Goal: Check status: Check status

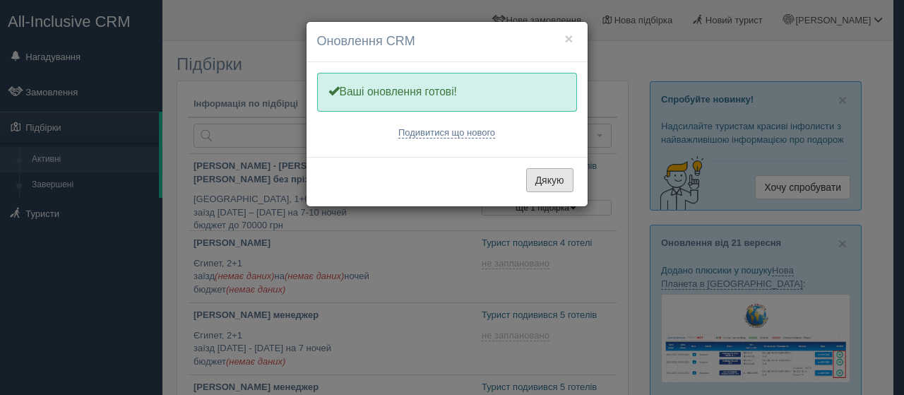
click at [567, 184] on button "Дякую" at bounding box center [549, 180] width 47 height 24
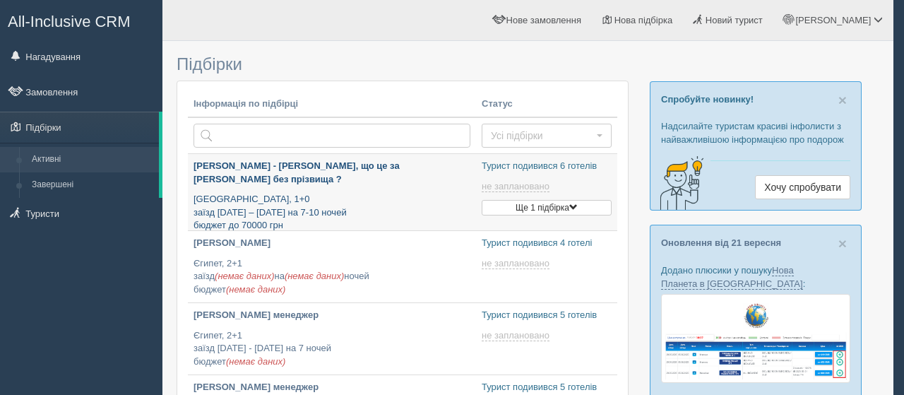
type input "[DATE] 18:55"
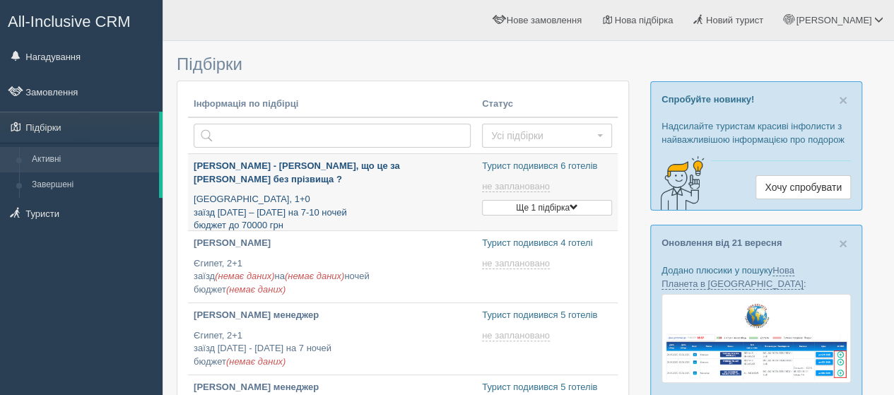
click at [337, 168] on p "[PERSON_NAME] - [PERSON_NAME], що це за [PERSON_NAME] без прізвища ?" at bounding box center [332, 173] width 277 height 26
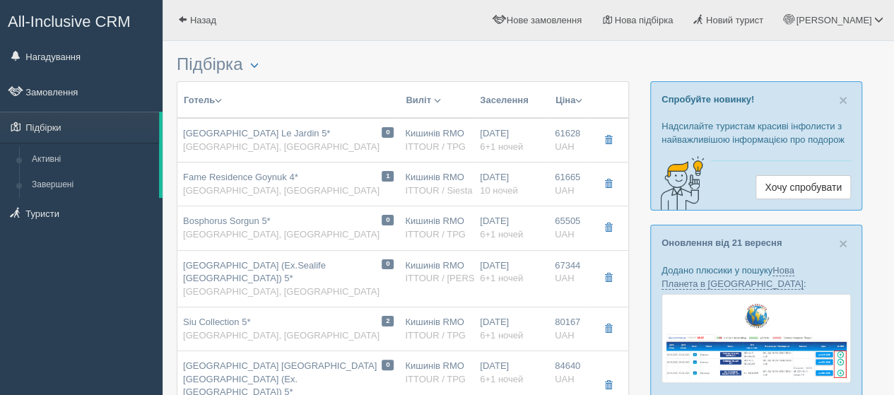
click at [213, 97] on button "Готель" at bounding box center [203, 101] width 40 height 16
click at [251, 67] on button "button" at bounding box center [254, 65] width 24 height 17
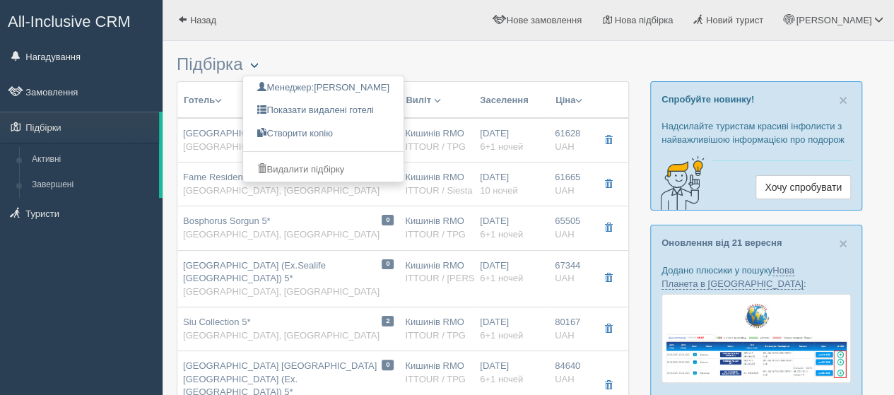
click at [251, 67] on button "button" at bounding box center [254, 65] width 24 height 17
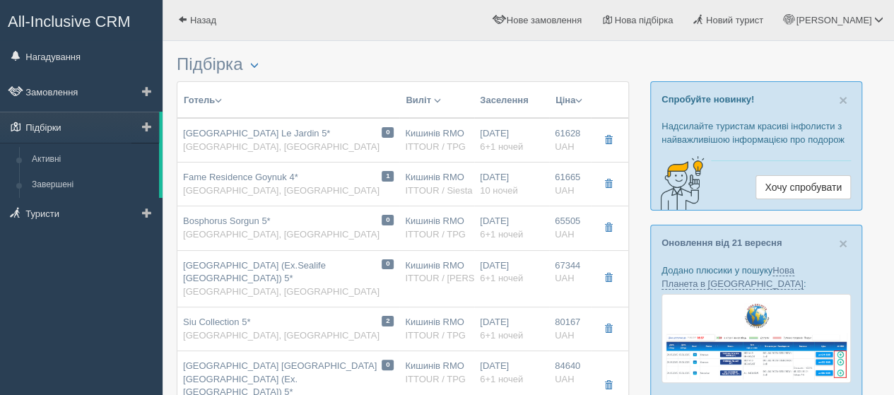
click at [108, 130] on link "Підбірки" at bounding box center [79, 127] width 159 height 31
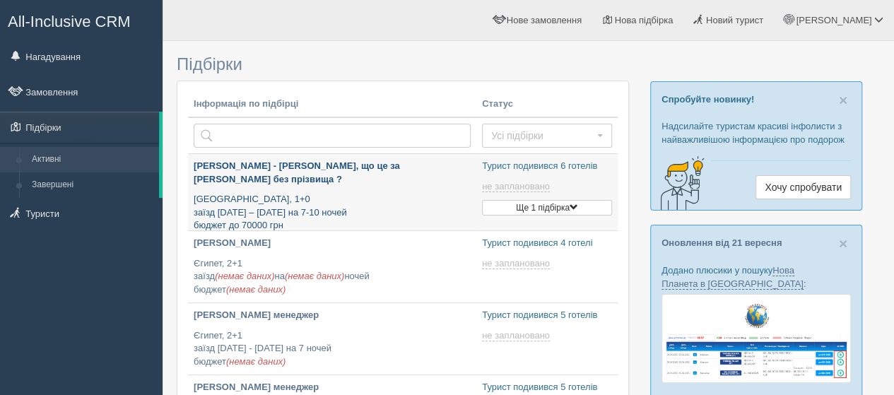
type input "[DATE] 18:55"
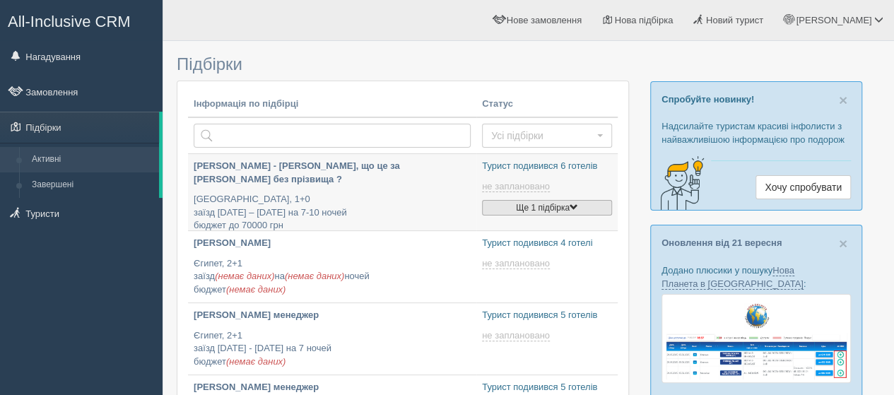
click at [533, 204] on button "Ще 1 підбірка" at bounding box center [547, 208] width 130 height 16
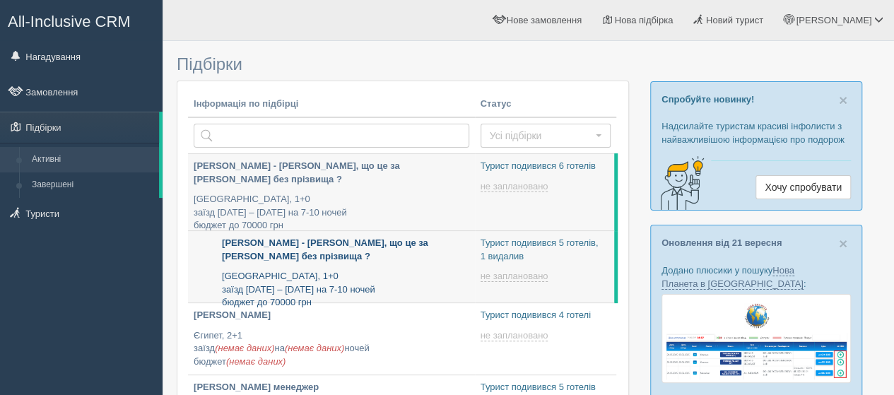
type input "2025-09-26 11:55"
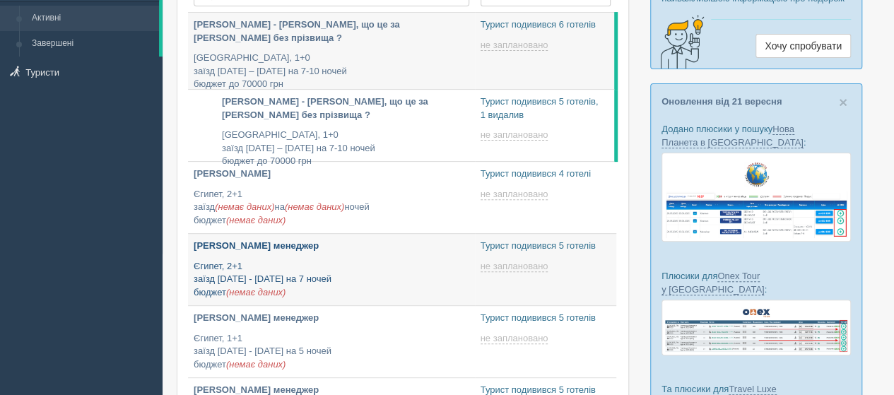
type input "2025-09-26 10:10"
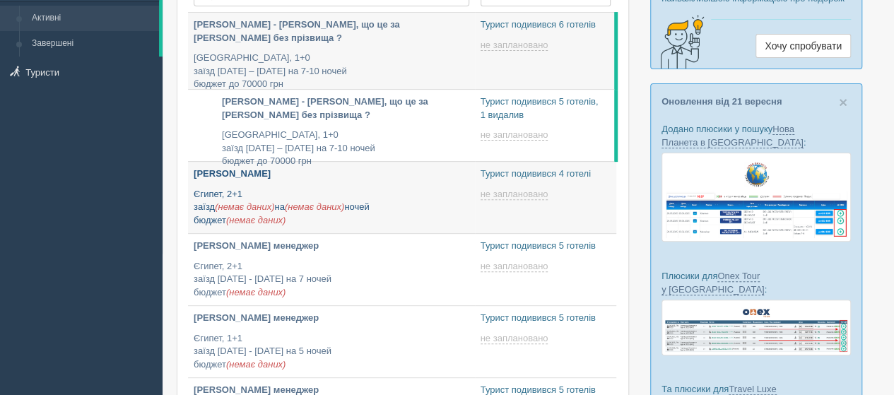
type input "2025-09-26 17:20"
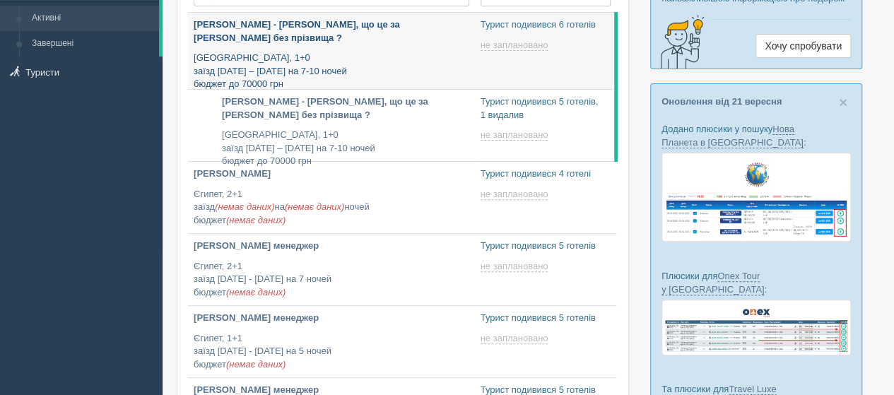
scroll to position [0, 0]
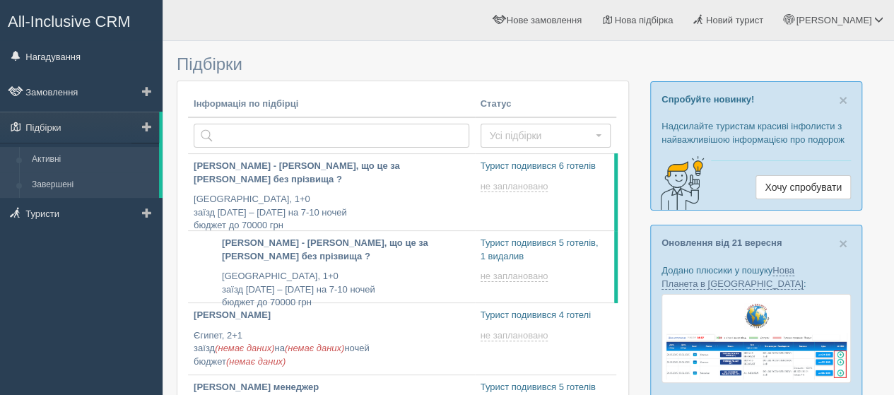
click at [85, 182] on link "Завершені" at bounding box center [92, 184] width 134 height 25
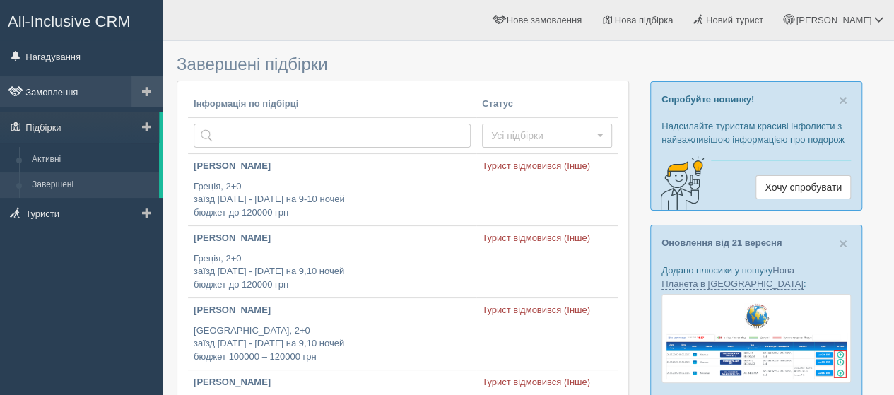
click at [81, 98] on link "Замовлення" at bounding box center [81, 91] width 163 height 31
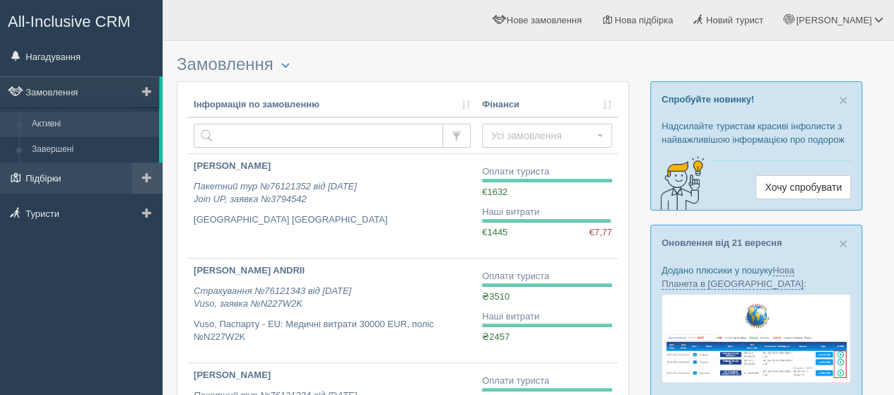
click at [70, 181] on link "Підбірки" at bounding box center [81, 178] width 163 height 31
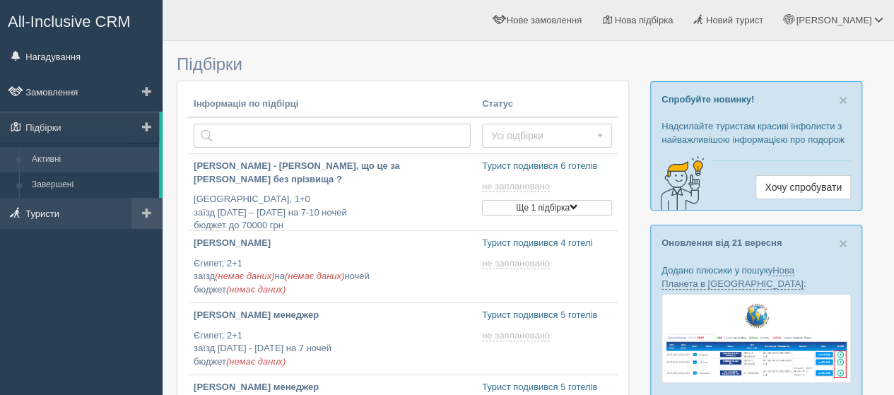
click at [69, 228] on link "Туристи" at bounding box center [81, 213] width 163 height 31
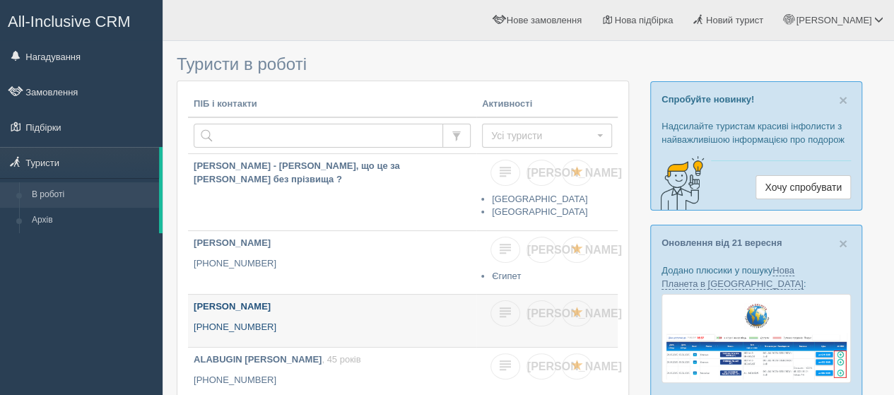
scroll to position [71, 0]
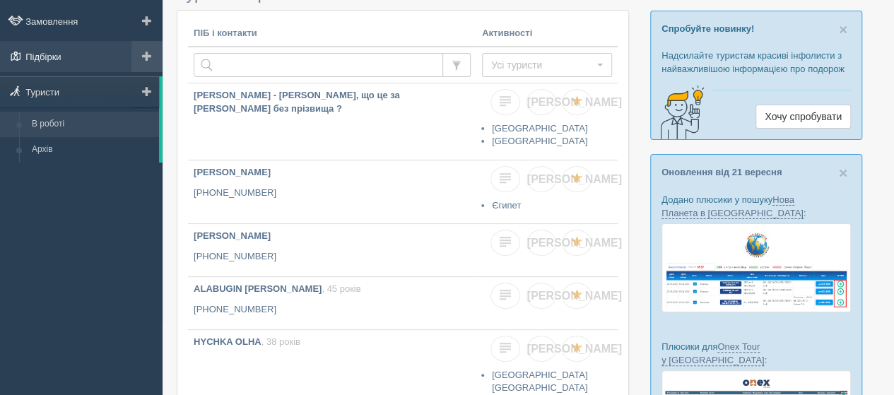
click at [94, 66] on link "Підбірки" at bounding box center [81, 56] width 163 height 31
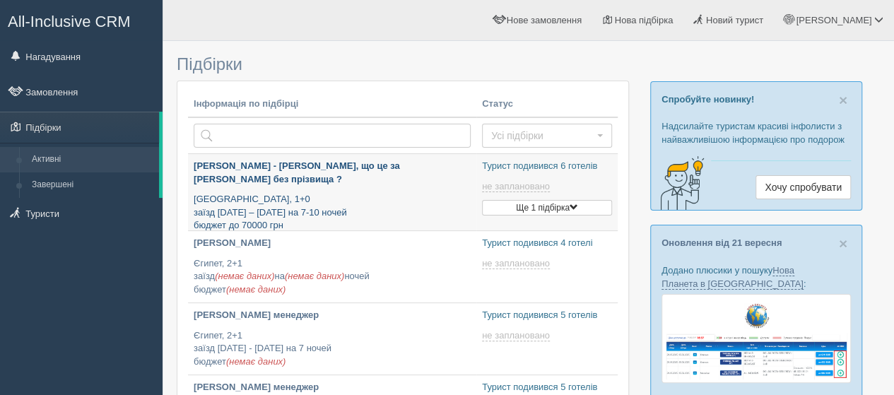
type input "[DATE] 18:55"
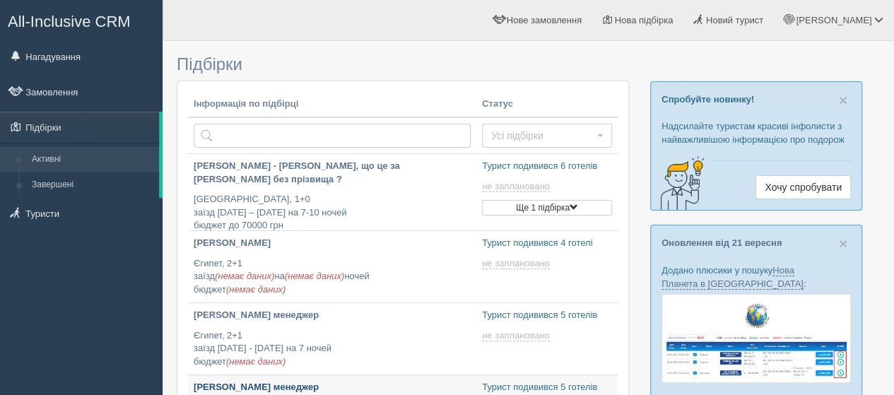
type input "[DATE] 15:35"
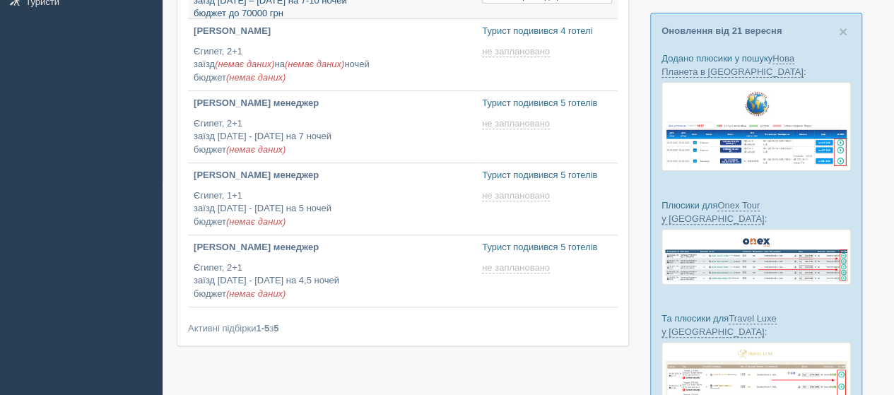
type input "[DATE] 10:10"
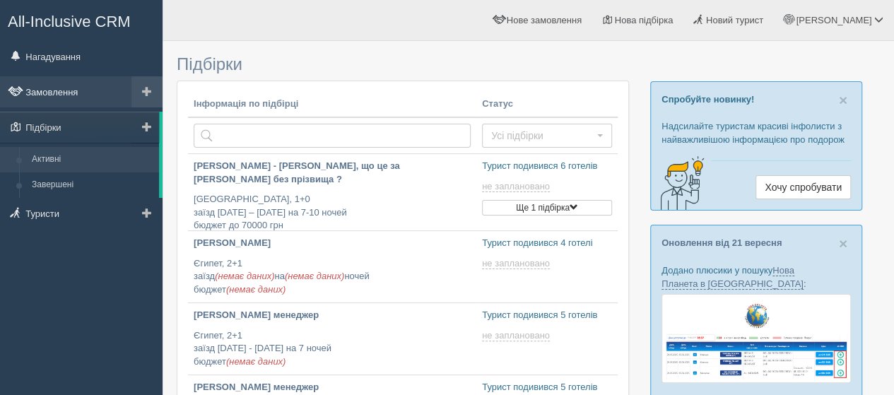
click at [76, 93] on link "Замовлення" at bounding box center [81, 91] width 163 height 31
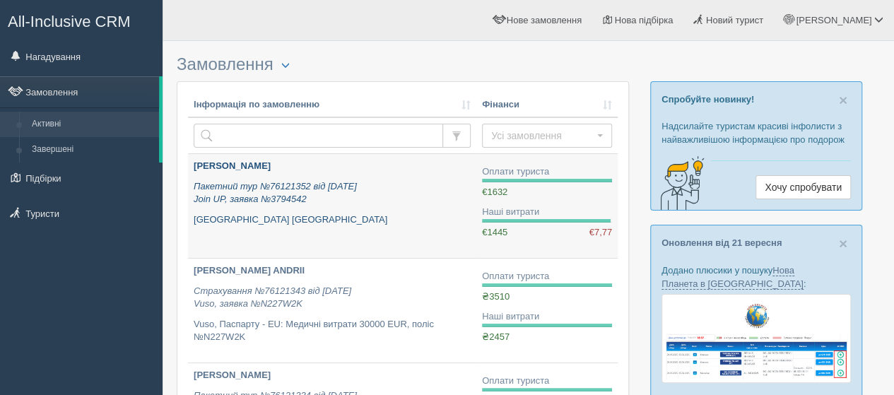
click at [396, 206] on p "Пакетний тур №76121352 від 05.08.2025 Join UP, заявка №3794542" at bounding box center [332, 193] width 277 height 26
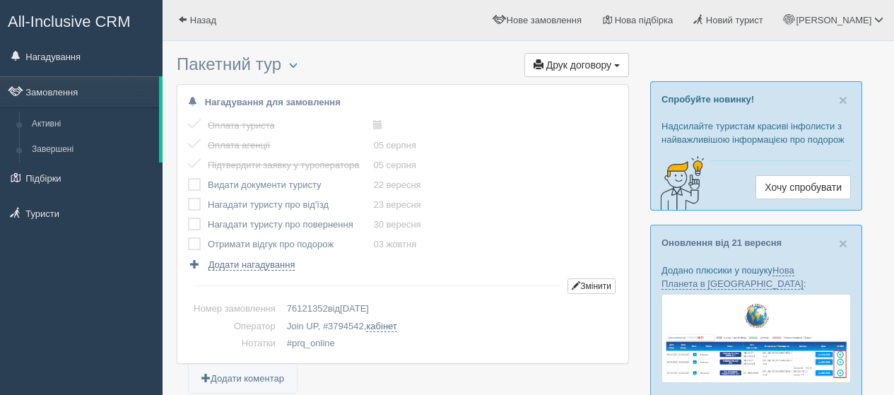
scroll to position [71, 0]
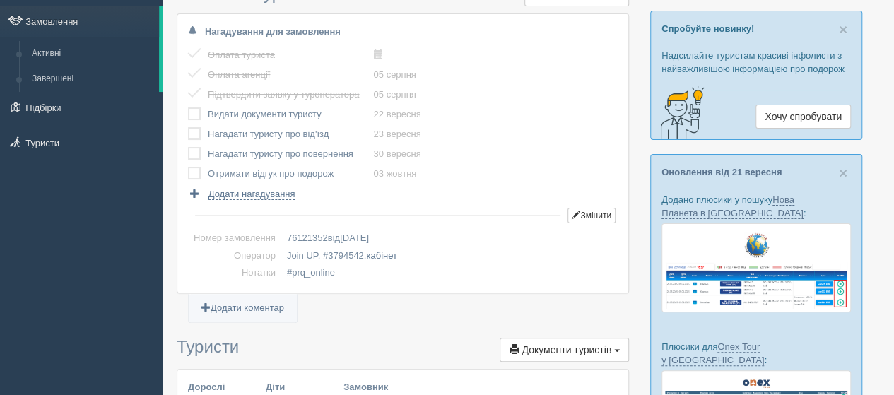
click at [188, 107] on label at bounding box center [188, 107] width 0 height 0
click at [0, 0] on input "checkbox" at bounding box center [0, 0] width 0 height 0
click at [188, 127] on label at bounding box center [188, 127] width 0 height 0
click at [0, 0] on input "checkbox" at bounding box center [0, 0] width 0 height 0
click at [188, 147] on label at bounding box center [188, 147] width 0 height 0
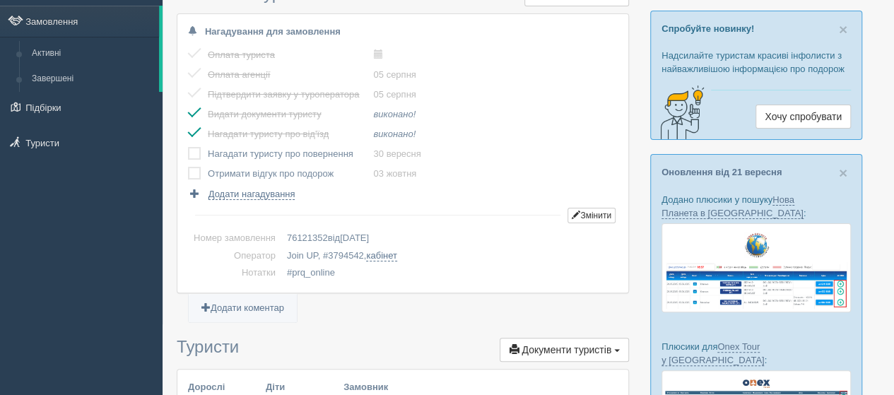
click at [0, 0] on input "checkbox" at bounding box center [0, 0] width 0 height 0
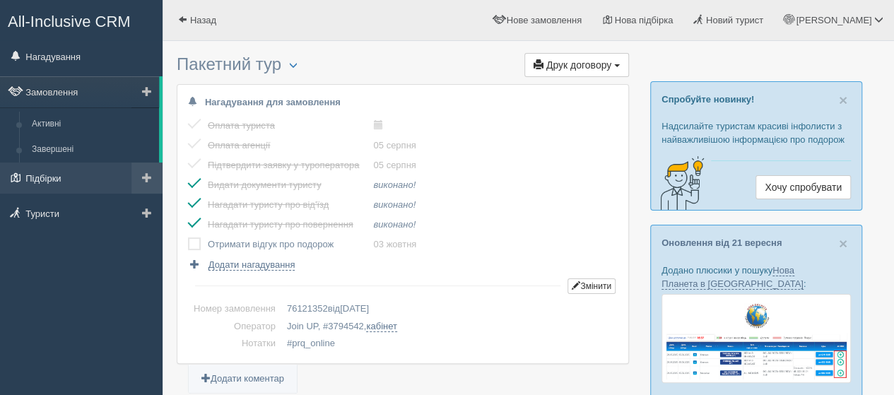
click at [70, 174] on link "Підбірки" at bounding box center [81, 178] width 163 height 31
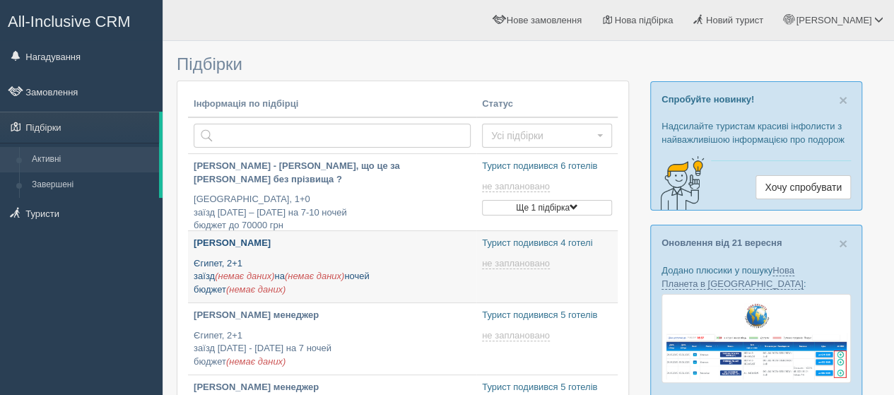
type input "[DATE] 17:20"
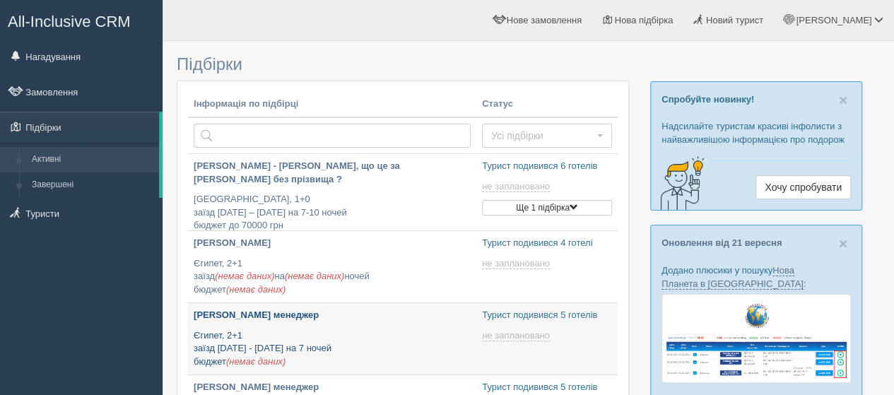
type input "[DATE] 10:10"
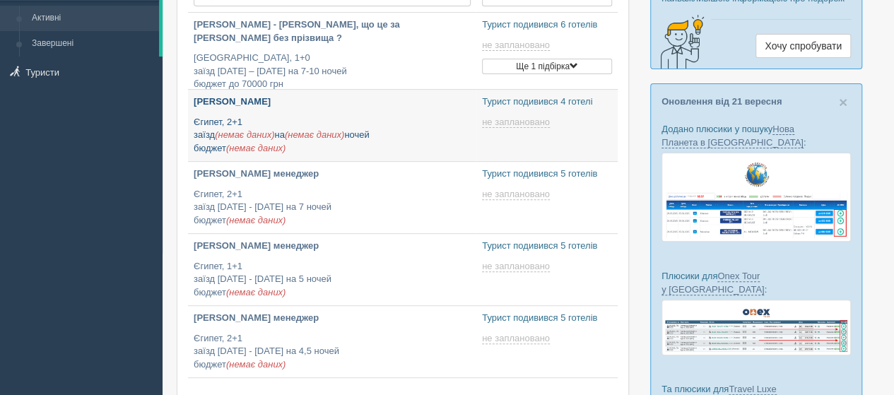
click at [335, 113] on div "Сергей Дрибноход Єгипет, 2+1 заїзд (немає даних) на (немає даних) ночей бюджет …" at bounding box center [332, 124] width 277 height 59
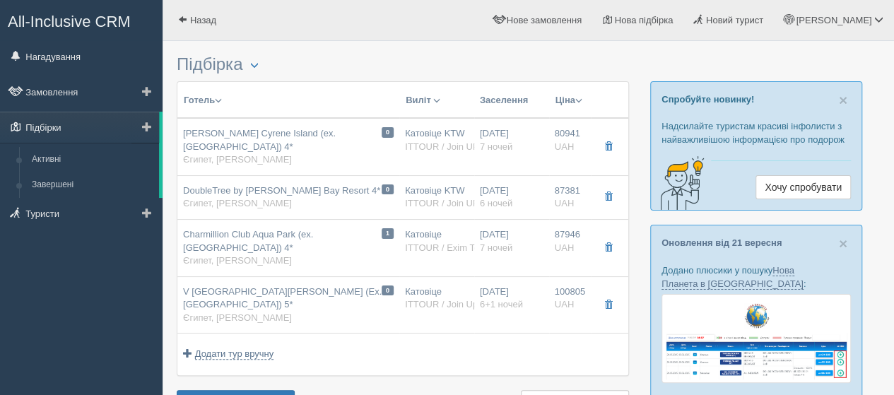
click at [71, 125] on link "Підбірки" at bounding box center [79, 127] width 159 height 31
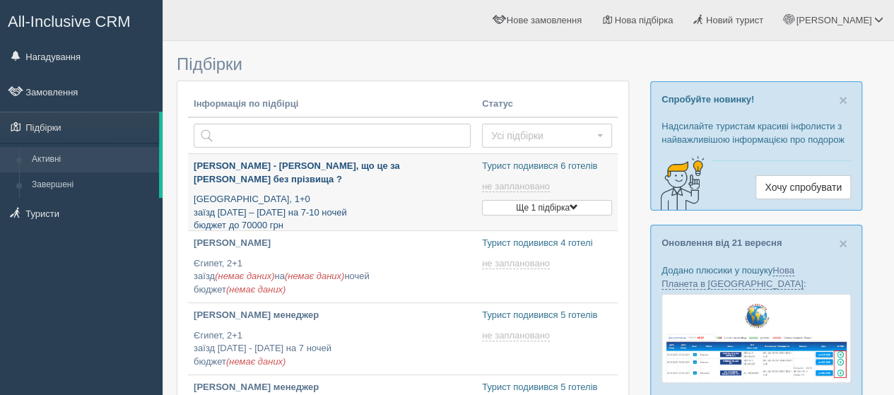
type input "[DATE] 18:55"
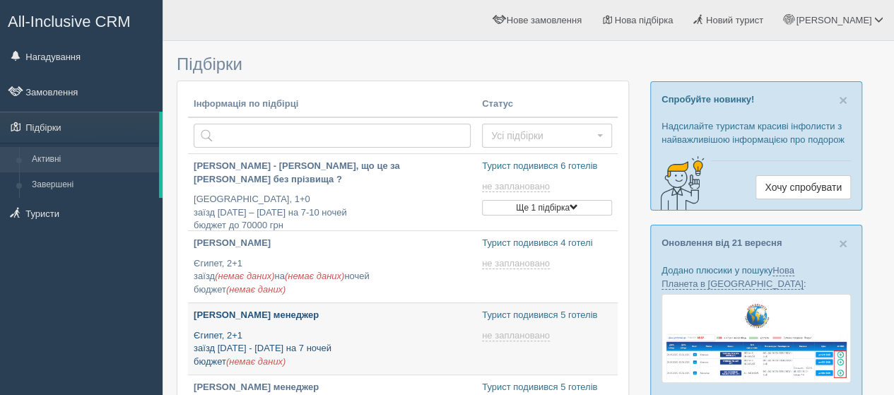
type input "[DATE] 17:20"
type input "[DATE] 10:10"
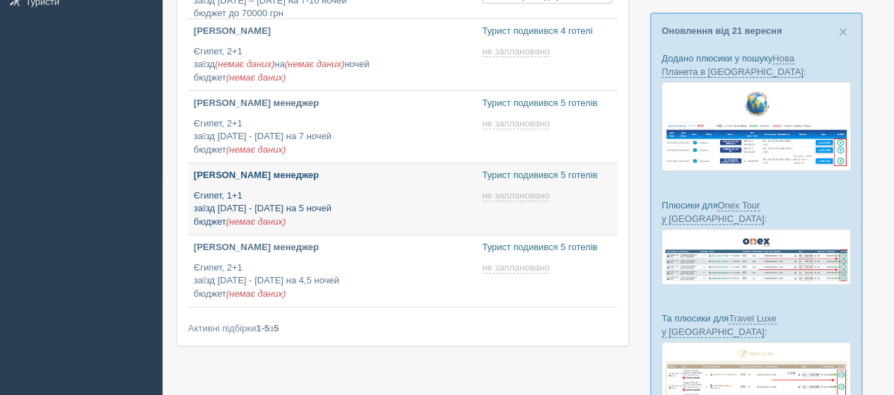
type input "[DATE] 15:35"
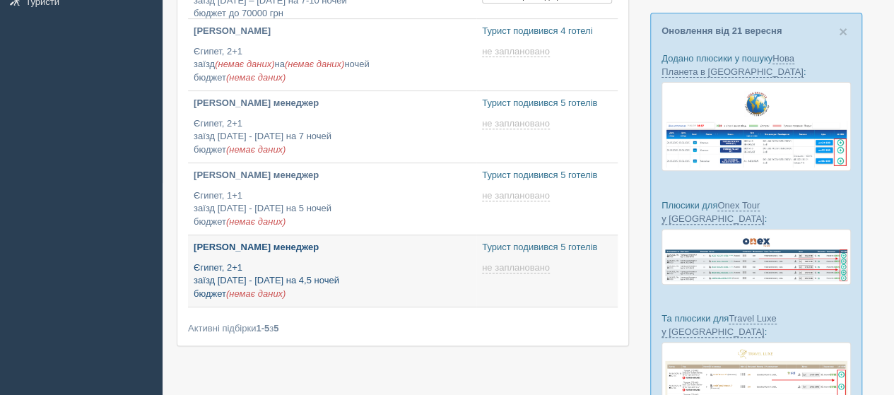
type input "[DATE] 14:25"
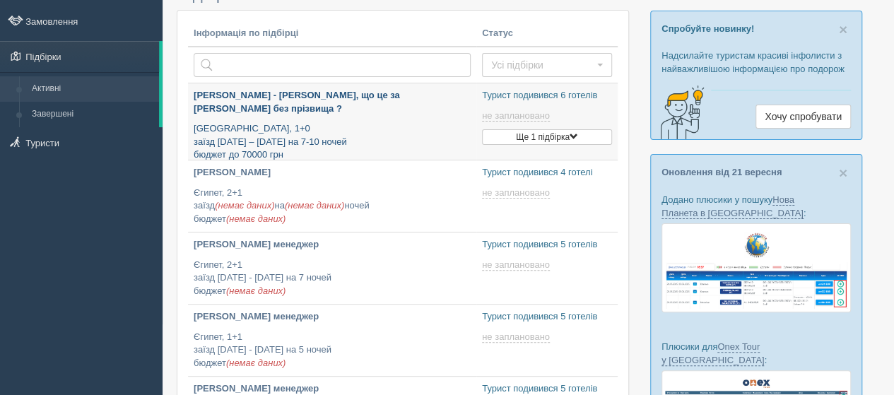
scroll to position [0, 0]
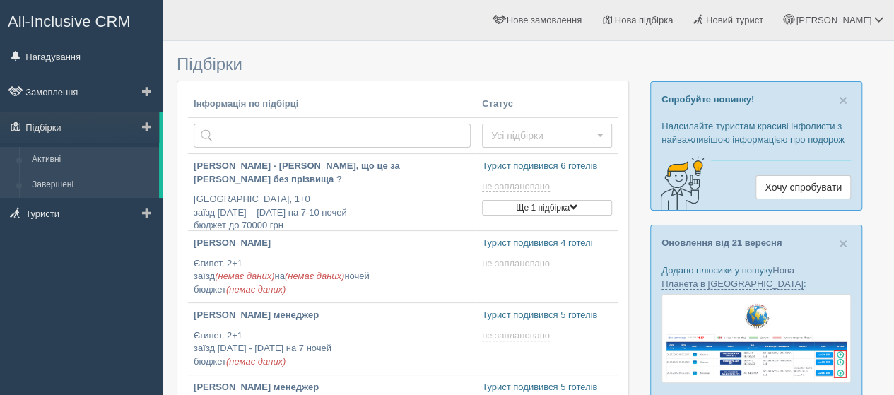
click at [107, 188] on link "Завершені" at bounding box center [92, 184] width 134 height 25
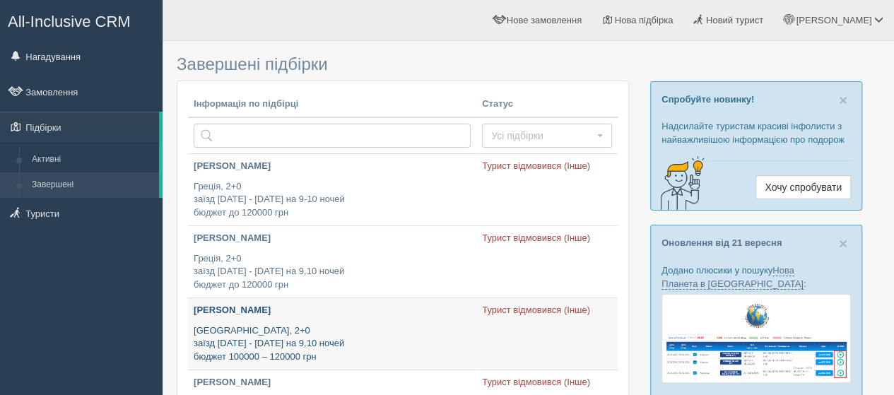
scroll to position [71, 0]
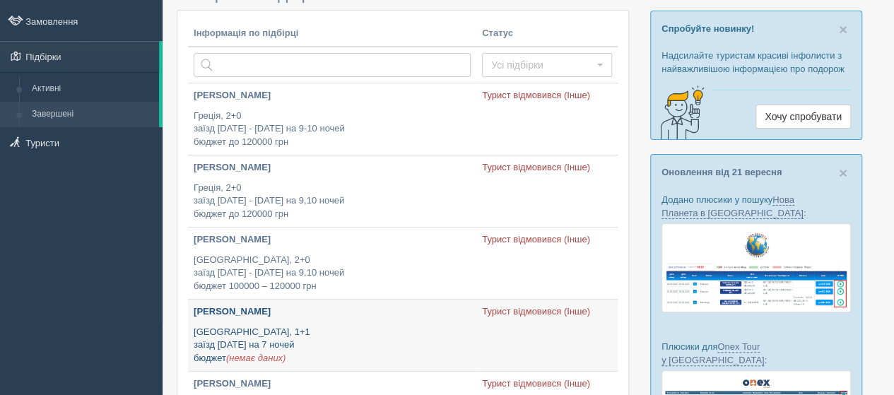
click at [344, 338] on p "[GEOGRAPHIC_DATA], 1+1 заїзд [DATE] на 7 ночей бюджет (немає даних)" at bounding box center [332, 346] width 277 height 40
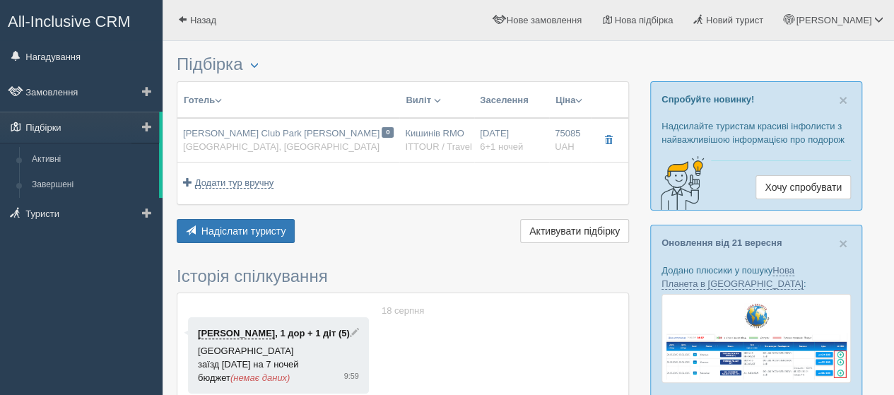
click at [128, 134] on link "Підбірки" at bounding box center [79, 127] width 159 height 31
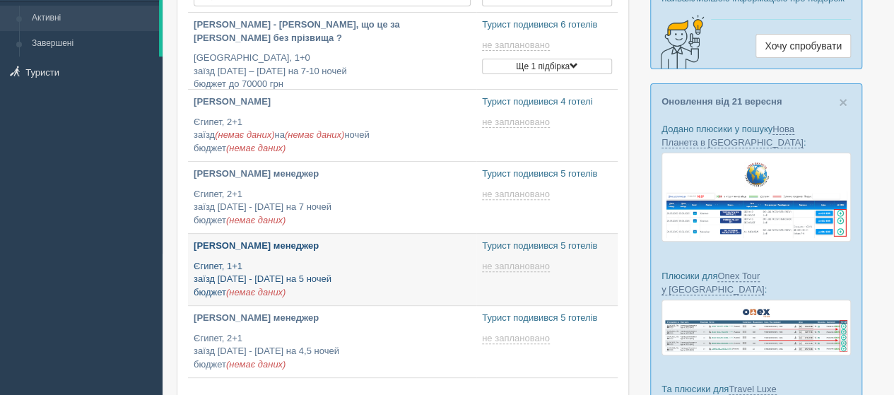
type input "[DATE] 15:35"
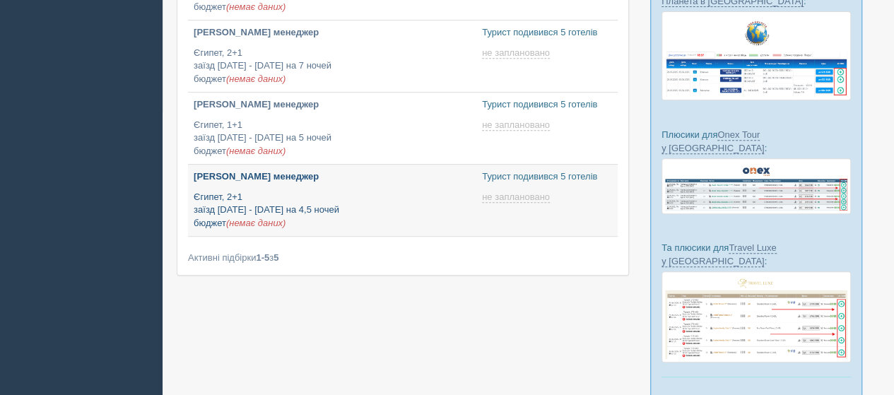
type input "[DATE] 14:25"
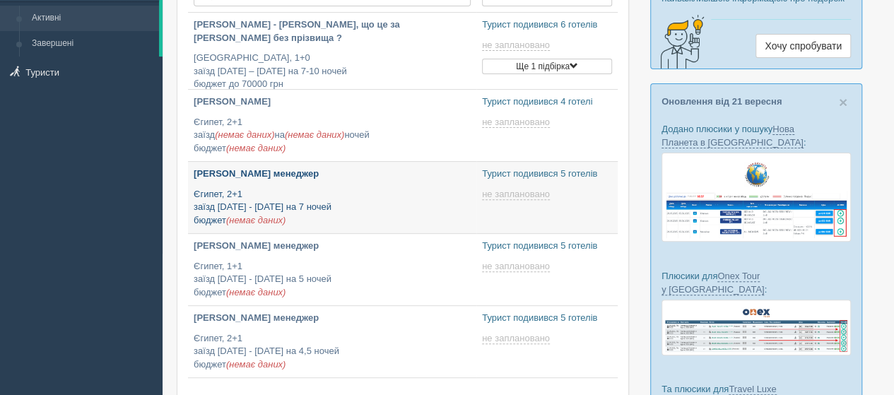
type input "2025-09-26 10:10"
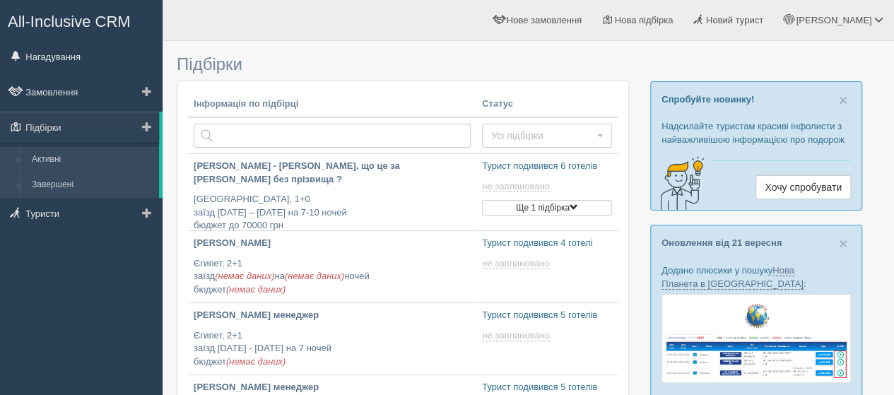
click at [82, 182] on link "Завершені" at bounding box center [92, 184] width 134 height 25
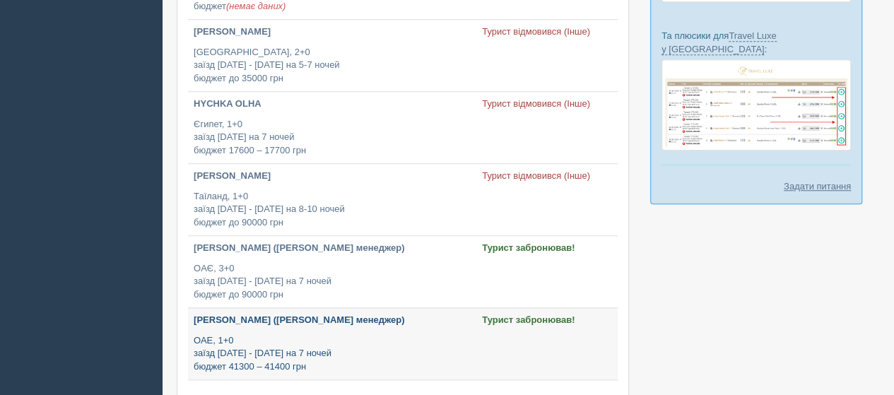
scroll to position [636, 0]
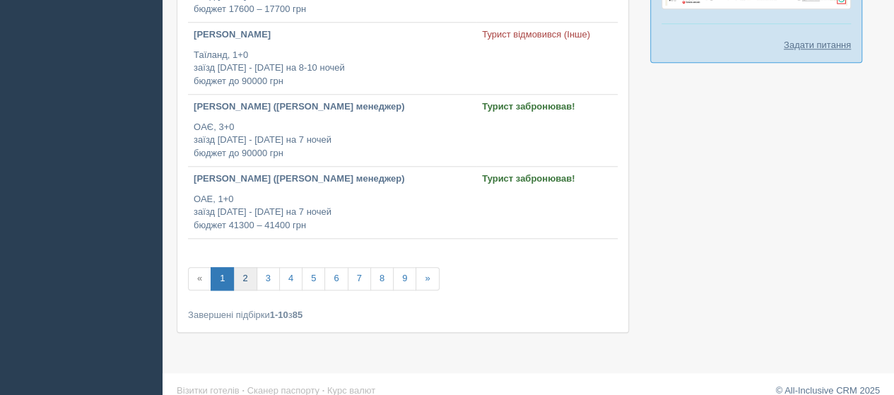
click at [244, 282] on link "2" at bounding box center [244, 278] width 23 height 23
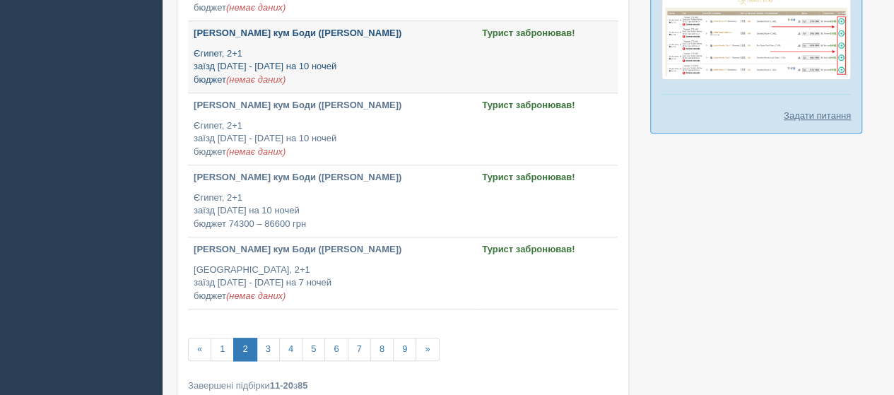
scroll to position [636, 0]
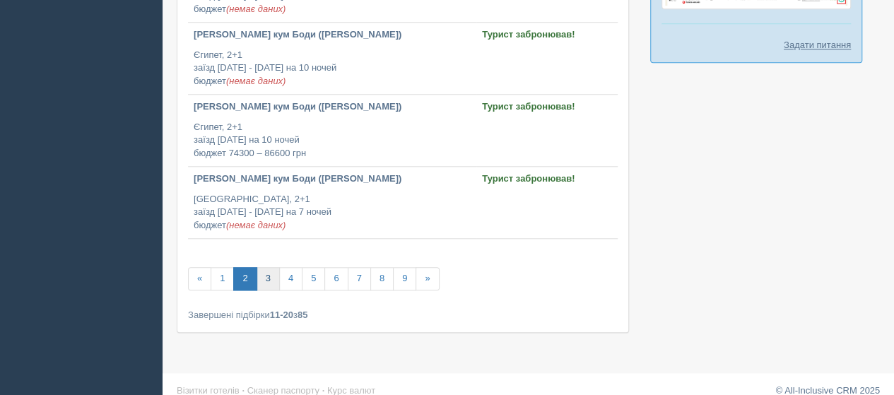
click at [269, 275] on link "3" at bounding box center [267, 278] width 23 height 23
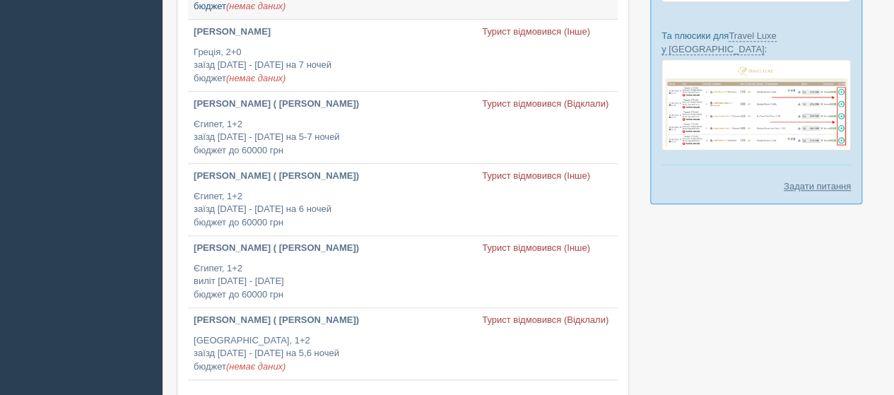
scroll to position [636, 0]
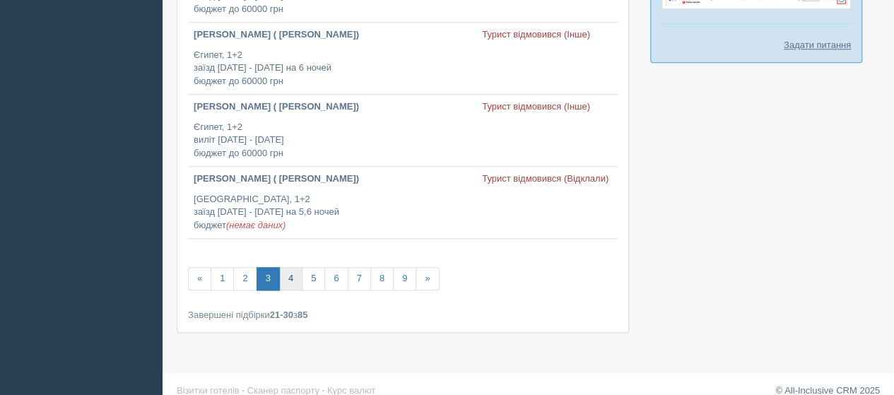
click at [291, 271] on link "4" at bounding box center [290, 278] width 23 height 23
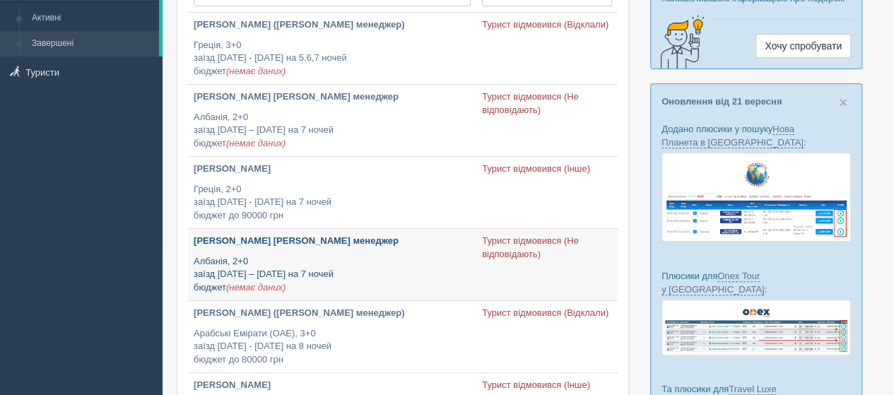
scroll to position [71, 0]
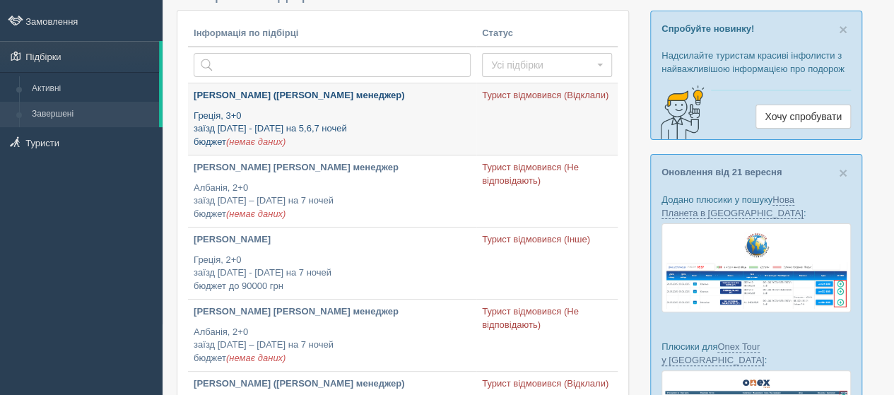
click at [370, 108] on div "Александра Недова (Аня менеджер) Греція, 3+0 заїзд 1 - 15 вересня на 5,6,7 ноче…" at bounding box center [332, 118] width 277 height 59
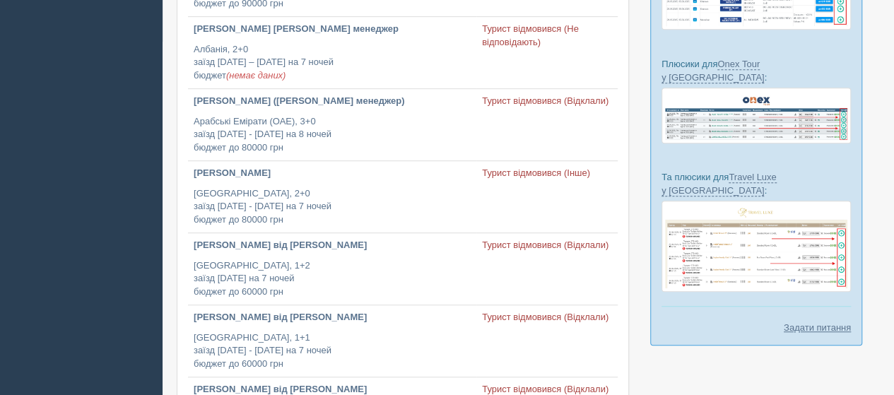
scroll to position [647, 0]
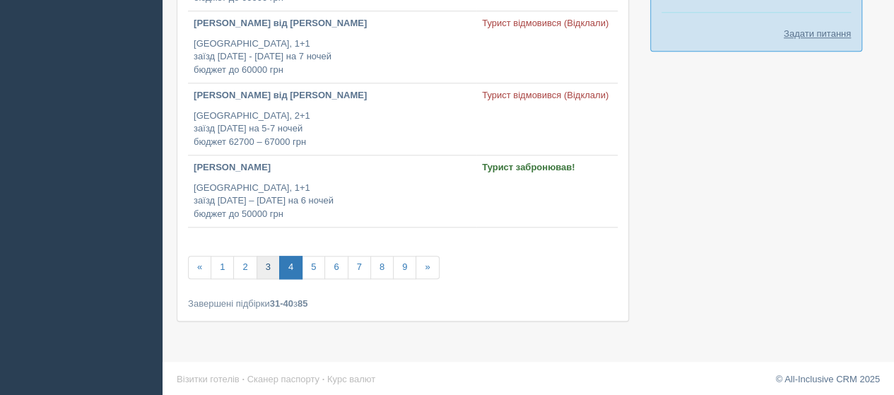
click at [263, 261] on link "3" at bounding box center [267, 267] width 23 height 23
